Goal: Transaction & Acquisition: Purchase product/service

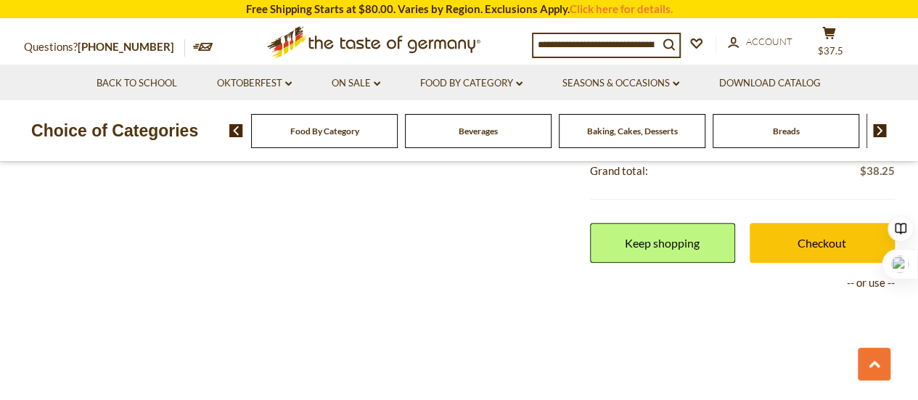
scroll to position [580, 0]
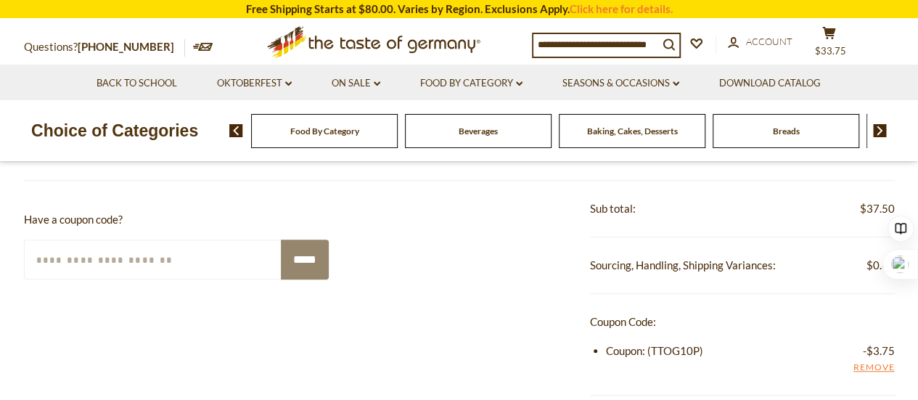
scroll to position [218, 0]
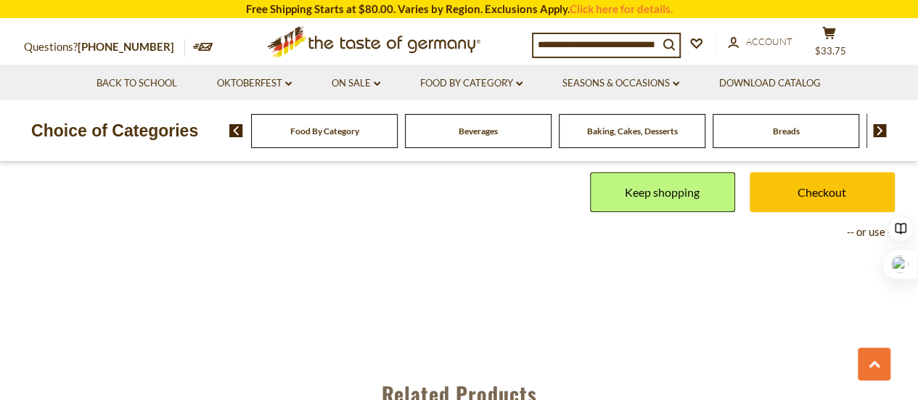
scroll to position [725, 0]
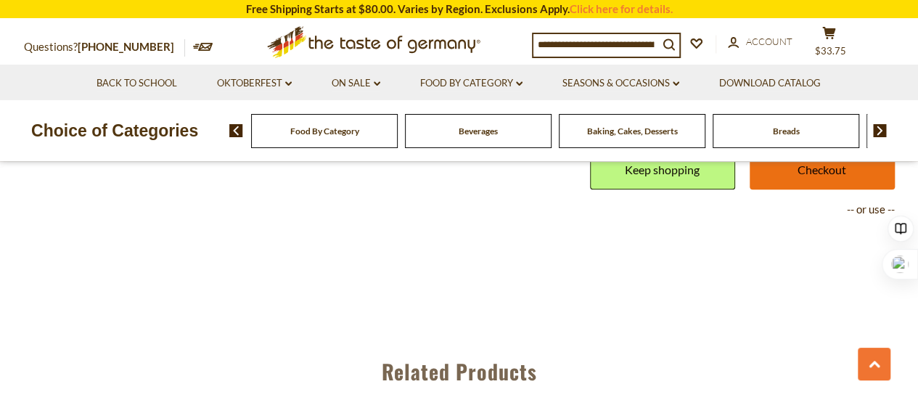
click at [826, 189] on link "Checkout" at bounding box center [821, 169] width 145 height 40
